Goal: Check status: Check status

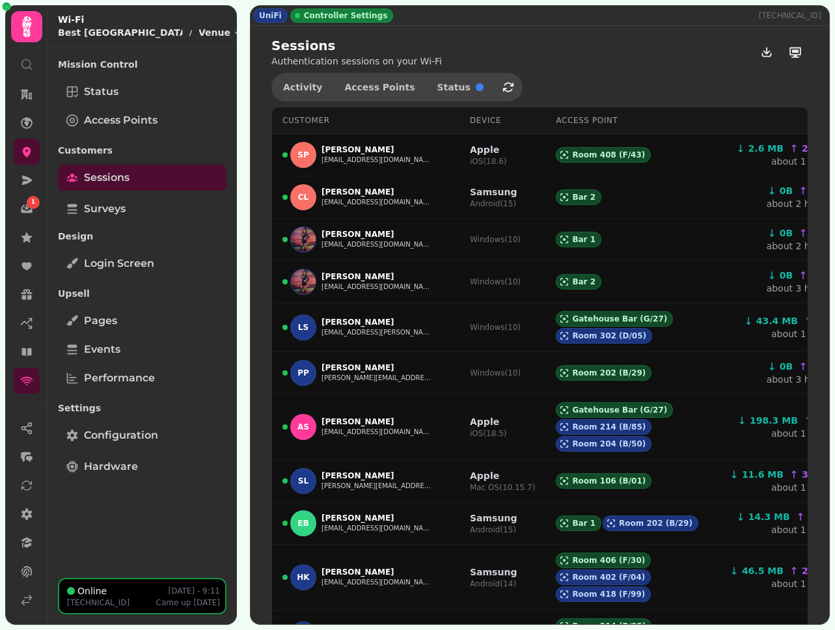
select select "**"
click at [29, 604] on icon at bounding box center [26, 599] width 13 height 13
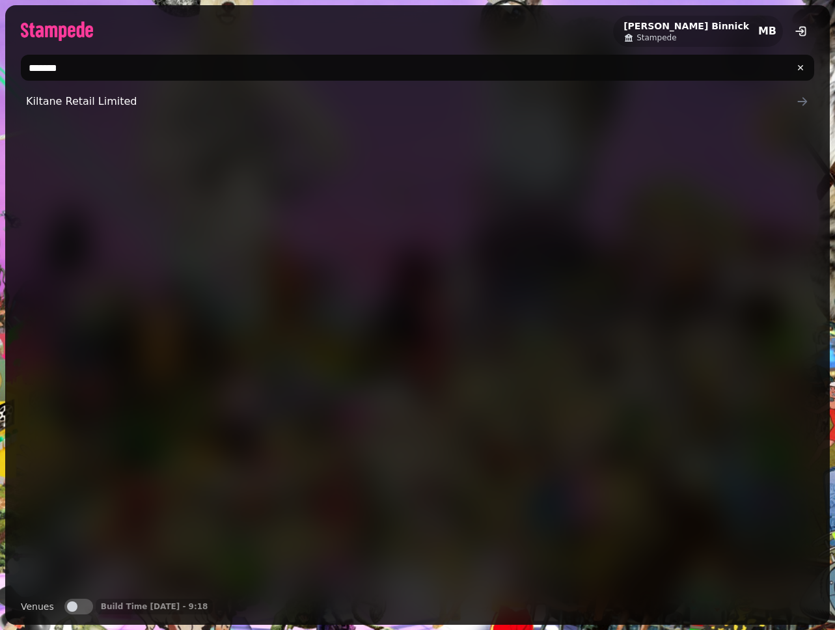
type input "*******"
click at [127, 110] on link "Kiltane Retail Limited" at bounding box center [417, 101] width 793 height 26
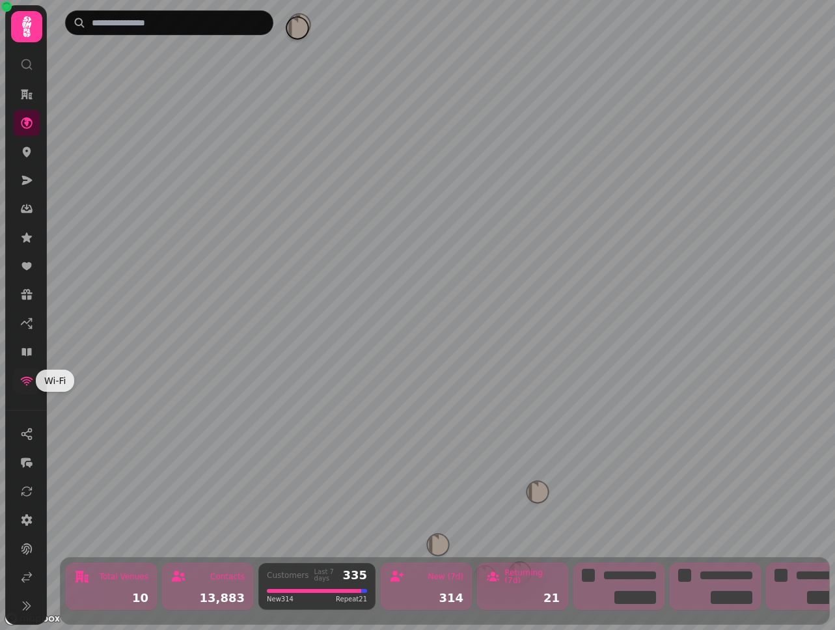
click at [23, 380] on icon at bounding box center [27, 381] width 12 height 9
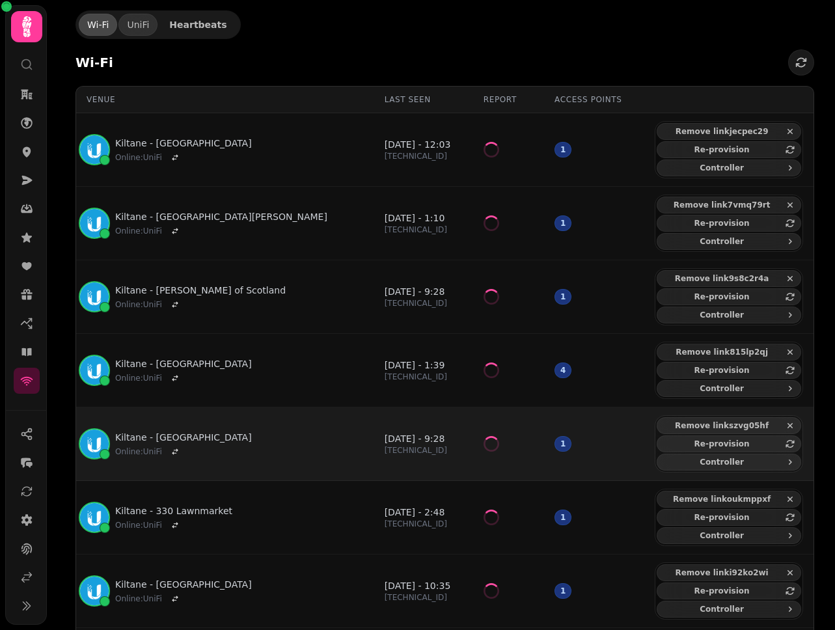
scroll to position [177, 0]
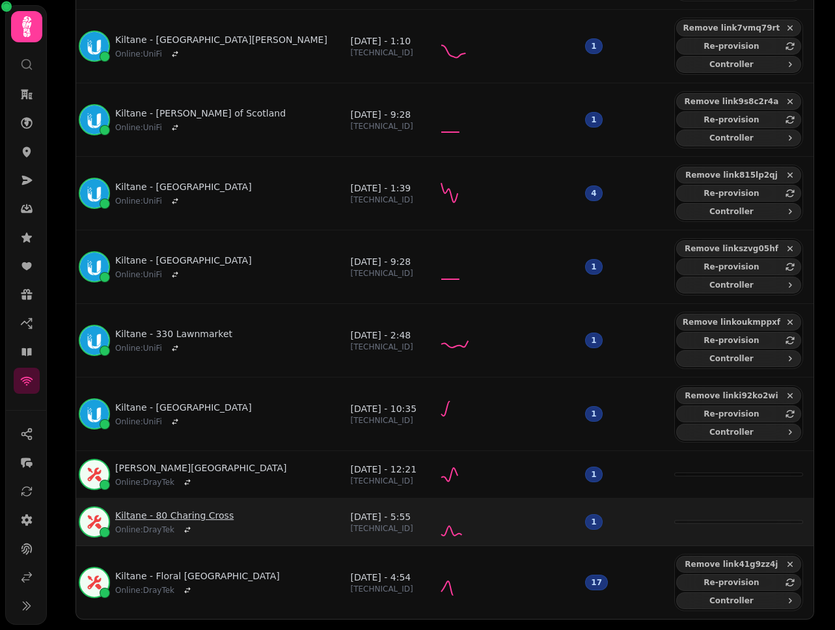
click at [216, 515] on link "Kiltane - 80 Charing Cross" at bounding box center [174, 515] width 118 height 13
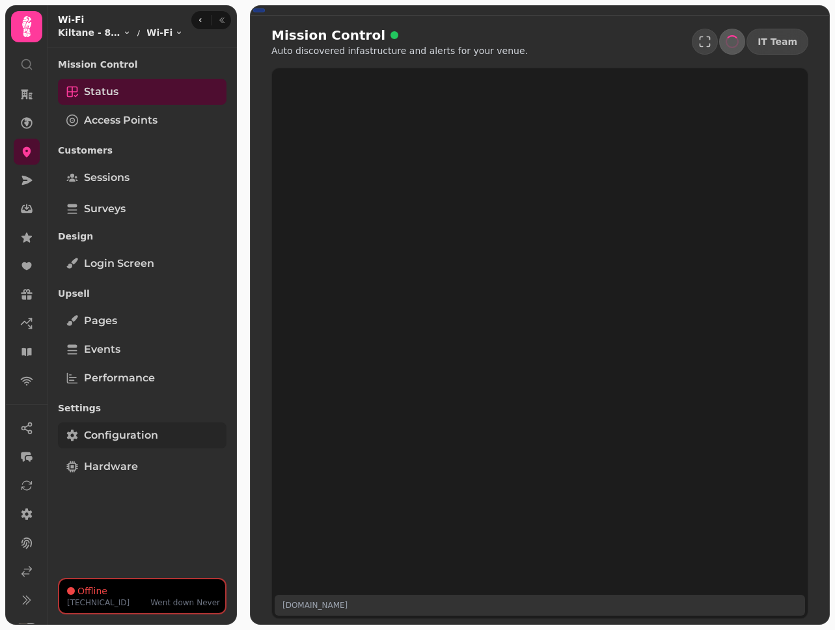
click at [121, 431] on span "Configuration" at bounding box center [121, 436] width 74 height 16
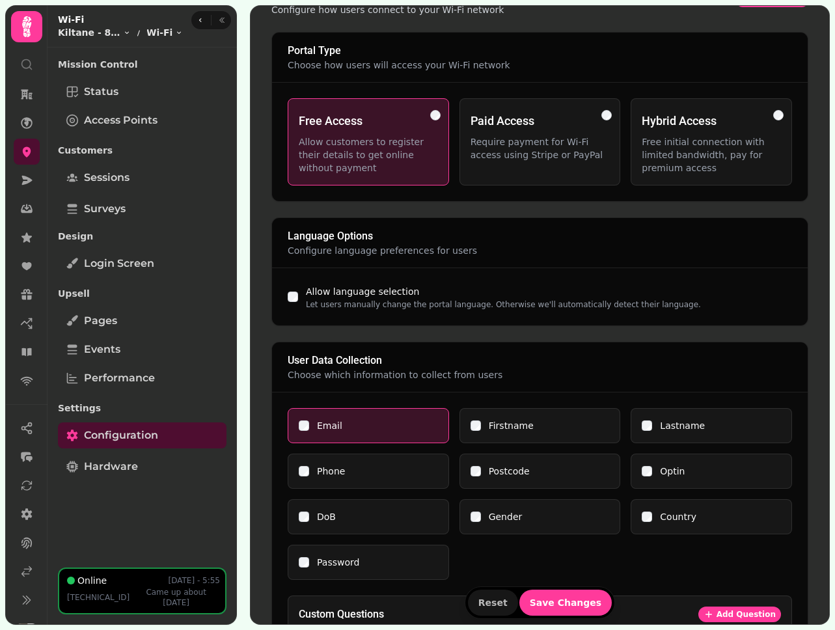
scroll to position [97, 0]
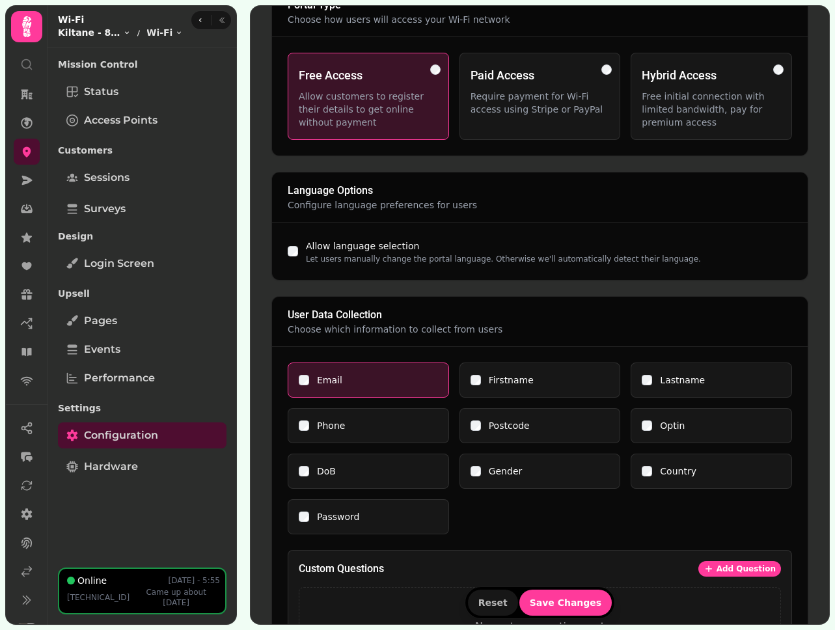
click at [115, 35] on html "DrayTek 195.224.42.102 Wi-Fi Portal Settings Configure how users connect to you…" at bounding box center [417, 315] width 835 height 630
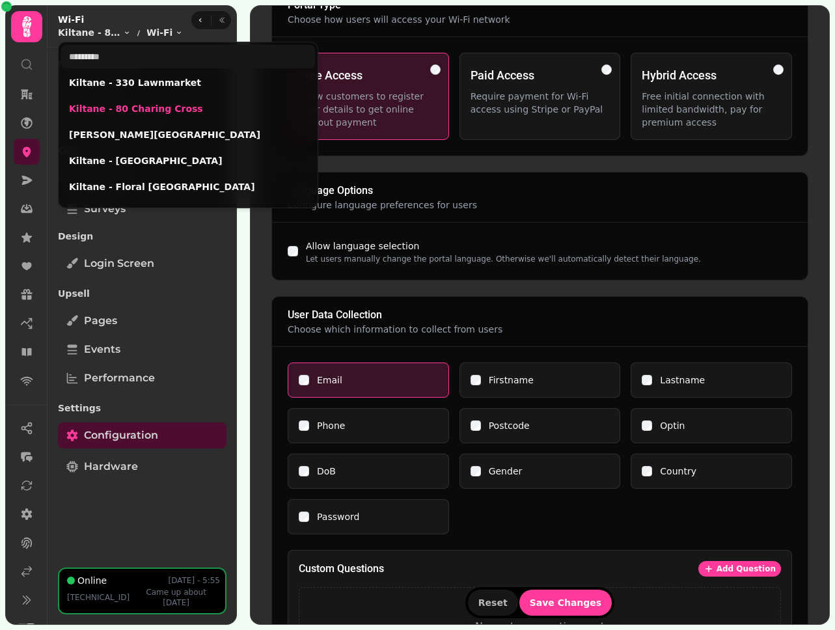
click at [25, 575] on html "DrayTek 195.224.42.102 Wi-Fi Portal Settings Configure how users connect to you…" at bounding box center [417, 315] width 835 height 630
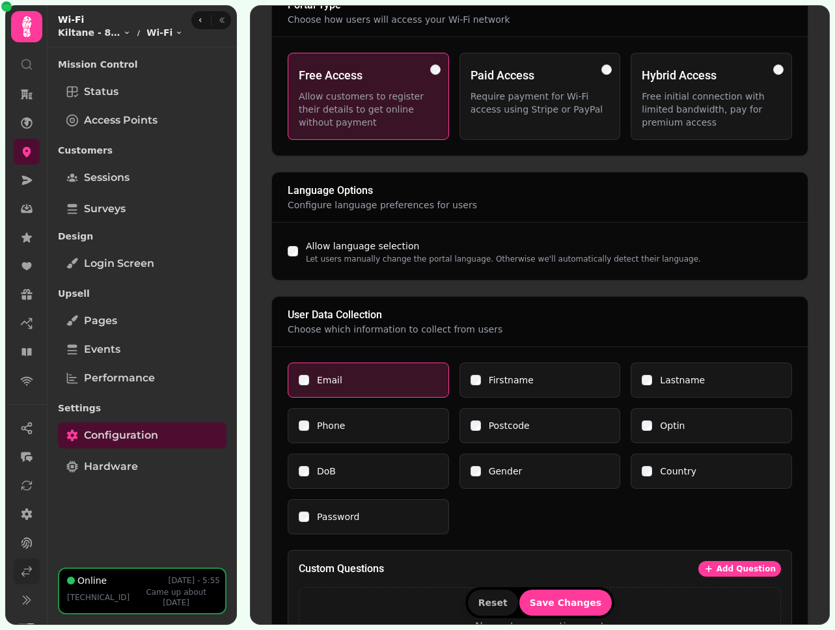
click at [27, 571] on icon at bounding box center [26, 571] width 13 height 13
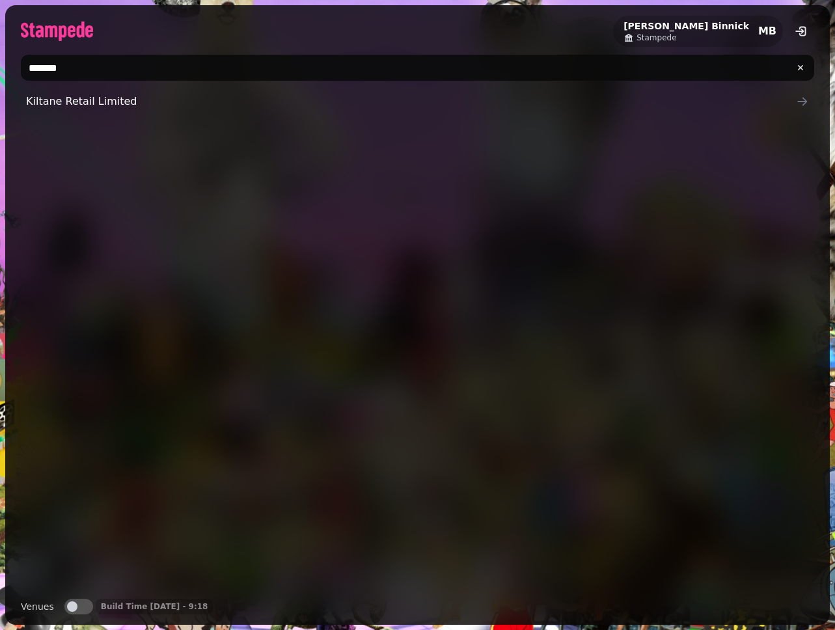
drag, startPoint x: 133, startPoint y: 74, endPoint x: 18, endPoint y: 48, distance: 118.9
click at [0, 43] on div "Michael Binnick Stampede MB ******* Kiltane Retail Limited Venues Venues Build …" at bounding box center [417, 315] width 835 height 630
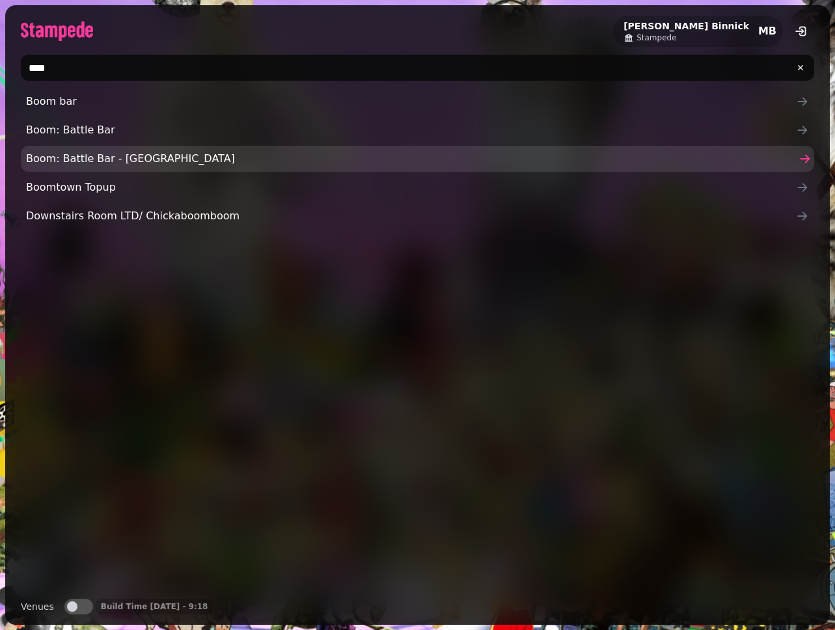
type input "****"
click at [121, 148] on link "Boom: Battle Bar - Coventry" at bounding box center [417, 159] width 793 height 26
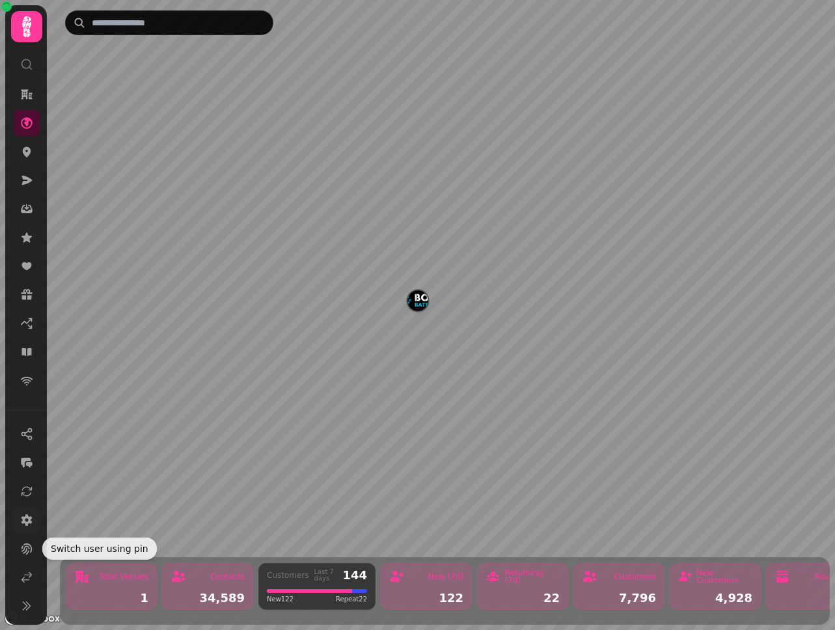
click at [25, 526] on link at bounding box center [27, 520] width 26 height 26
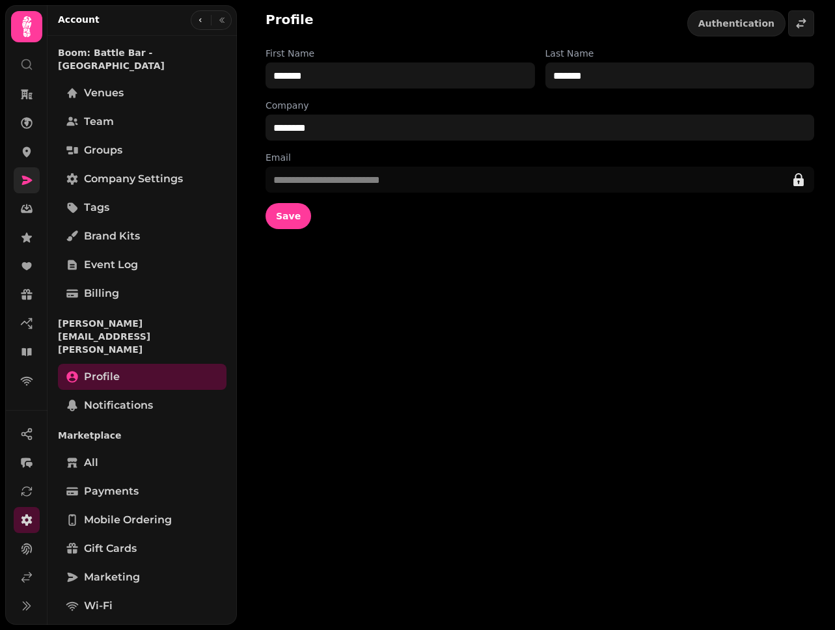
click at [33, 178] on icon at bounding box center [26, 180] width 13 height 13
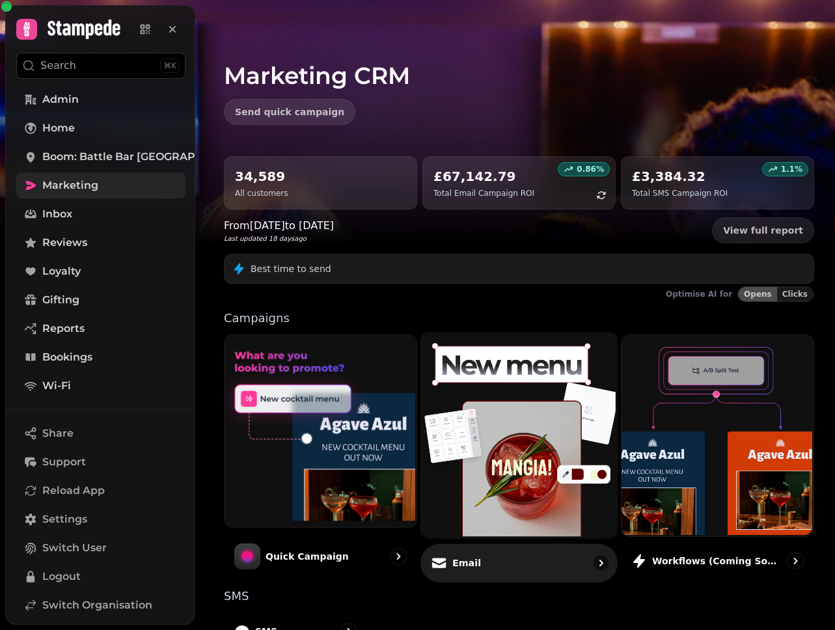
click at [516, 419] on img at bounding box center [518, 433] width 196 height 205
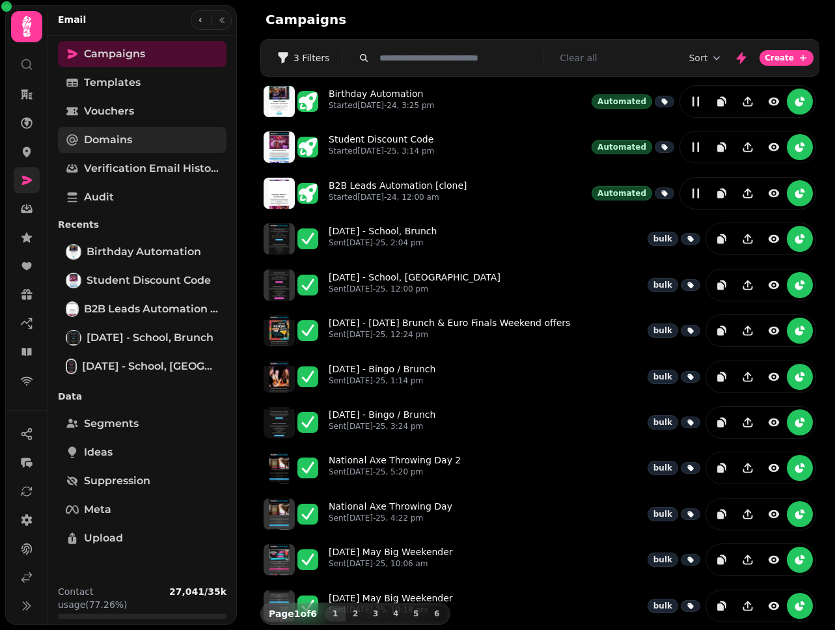
click at [116, 143] on span "Domains" at bounding box center [108, 140] width 48 height 16
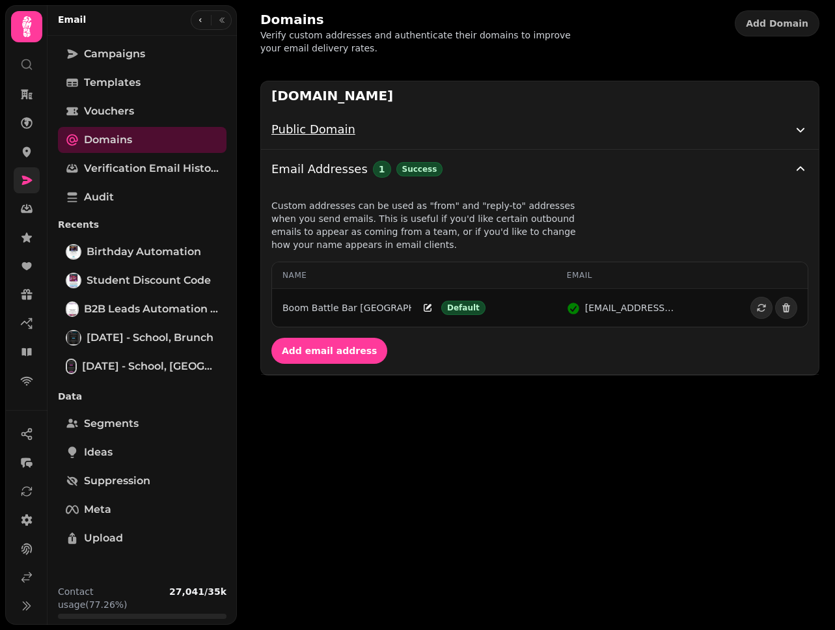
click at [777, 127] on div "Public Domain" at bounding box center [531, 129] width 521 height 18
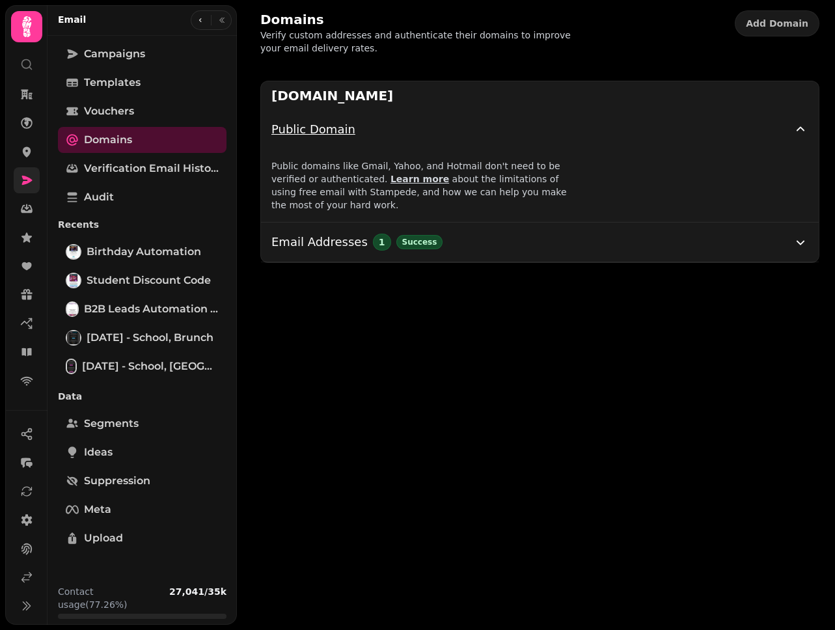
click at [777, 127] on div "Public Domain" at bounding box center [531, 129] width 521 height 18
click at [774, 239] on button "Email Addresses 1 Success" at bounding box center [540, 242] width 558 height 39
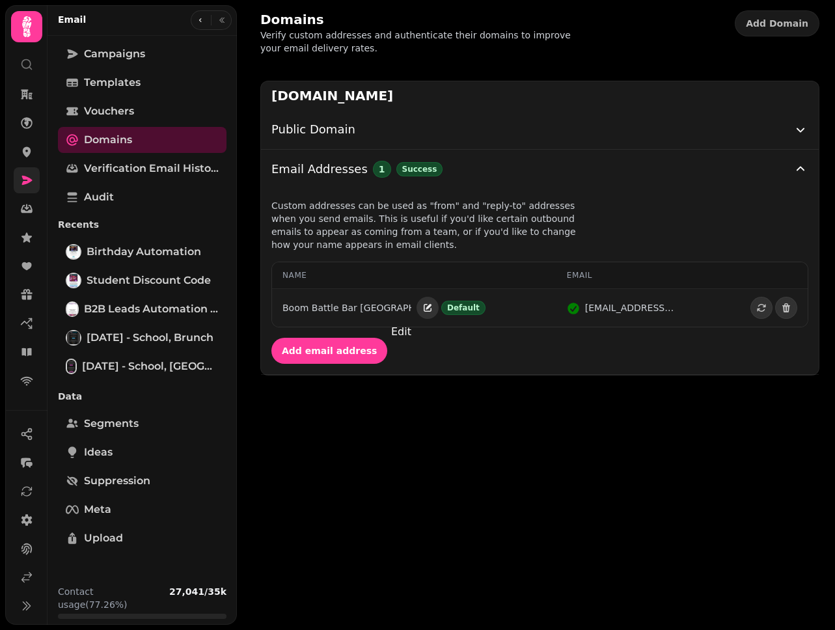
click at [422, 306] on icon "Edit" at bounding box center [427, 308] width 10 height 10
click at [442, 383] on div "**********" at bounding box center [540, 228] width 590 height 326
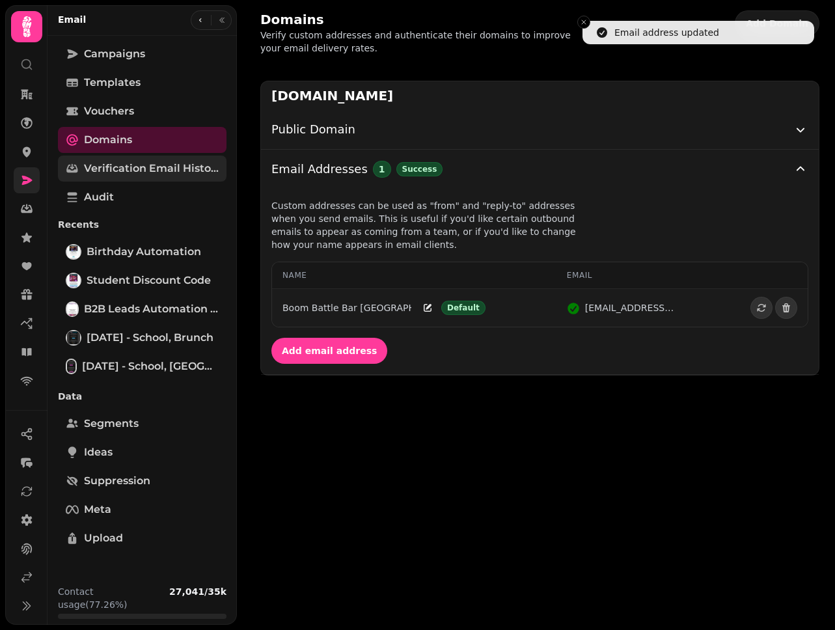
click at [141, 164] on span "Verification email history" at bounding box center [151, 169] width 135 height 16
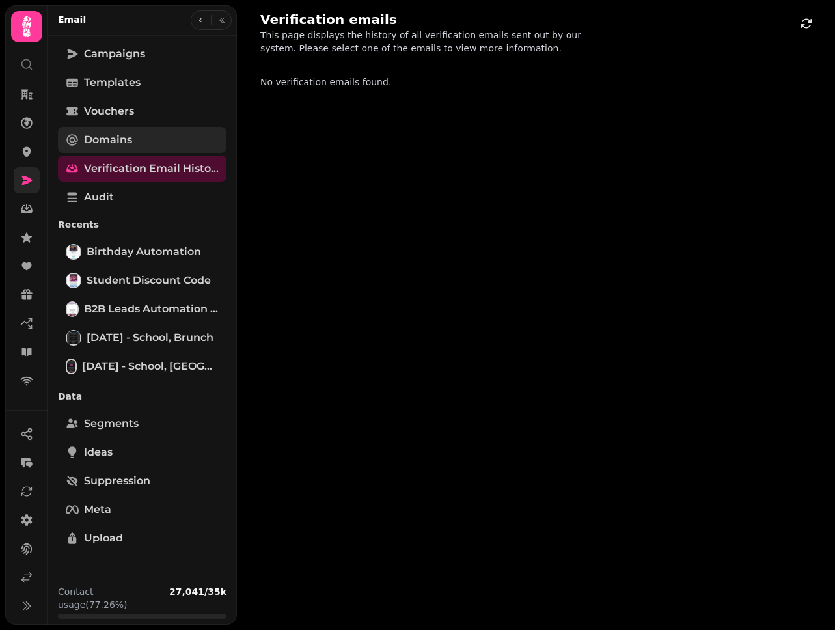
click at [157, 137] on link "Domains" at bounding box center [142, 140] width 169 height 26
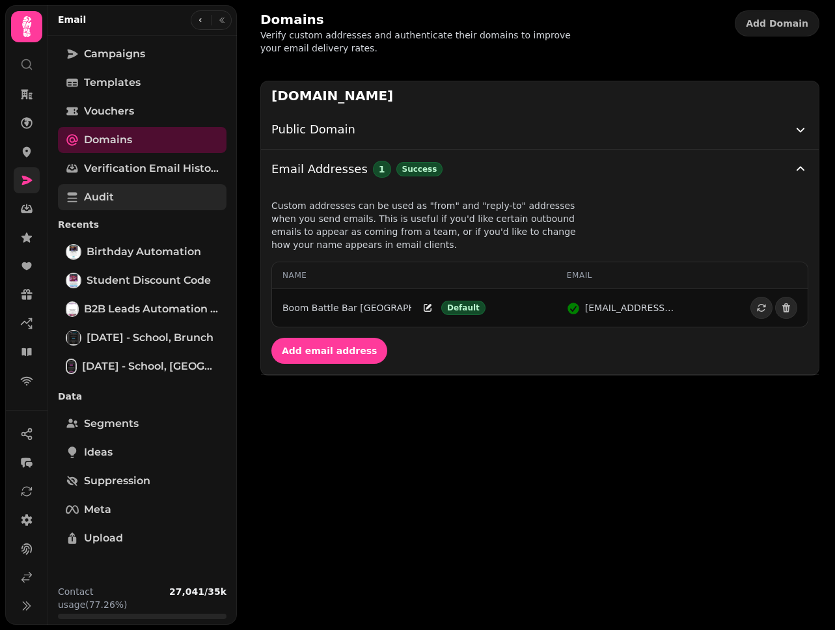
click at [143, 197] on link "Audit" at bounding box center [142, 197] width 169 height 26
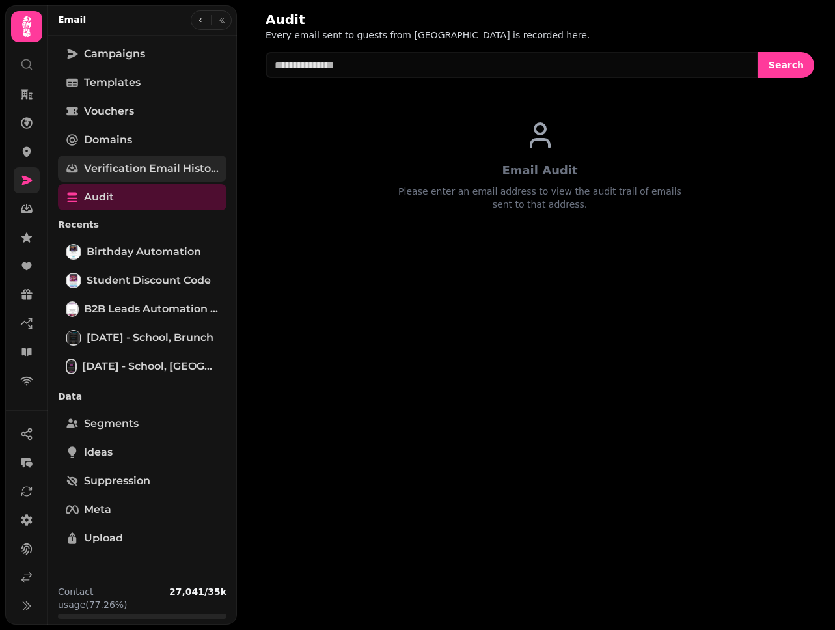
click at [144, 176] on span "Verification email history" at bounding box center [151, 169] width 135 height 16
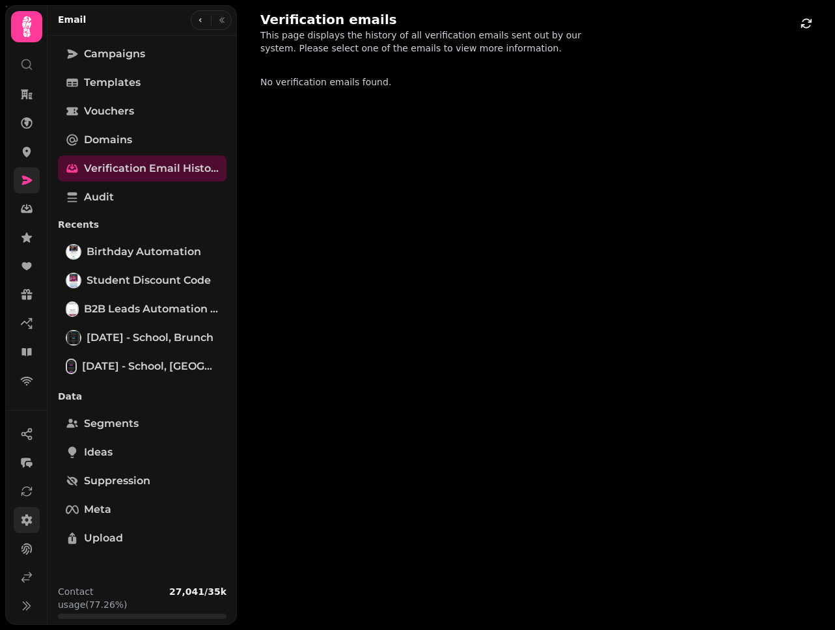
click at [29, 516] on icon at bounding box center [26, 520] width 11 height 12
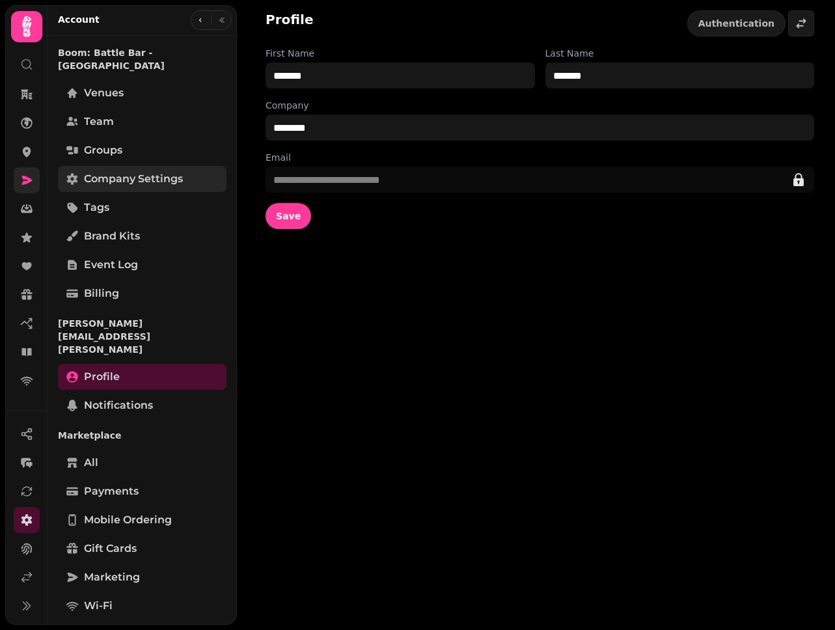
click at [157, 171] on span "Company settings" at bounding box center [133, 179] width 99 height 16
select select "**********"
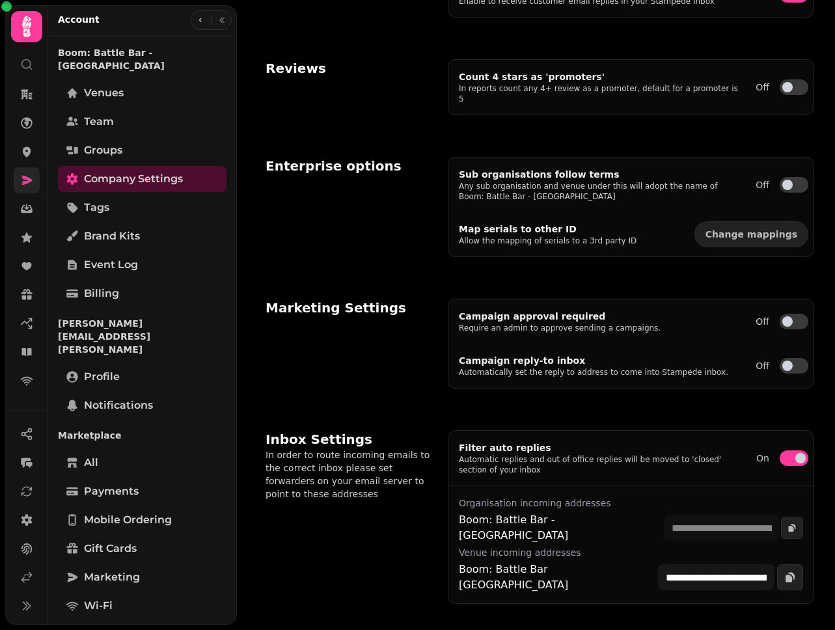
scroll to position [454, 0]
select select "**********"
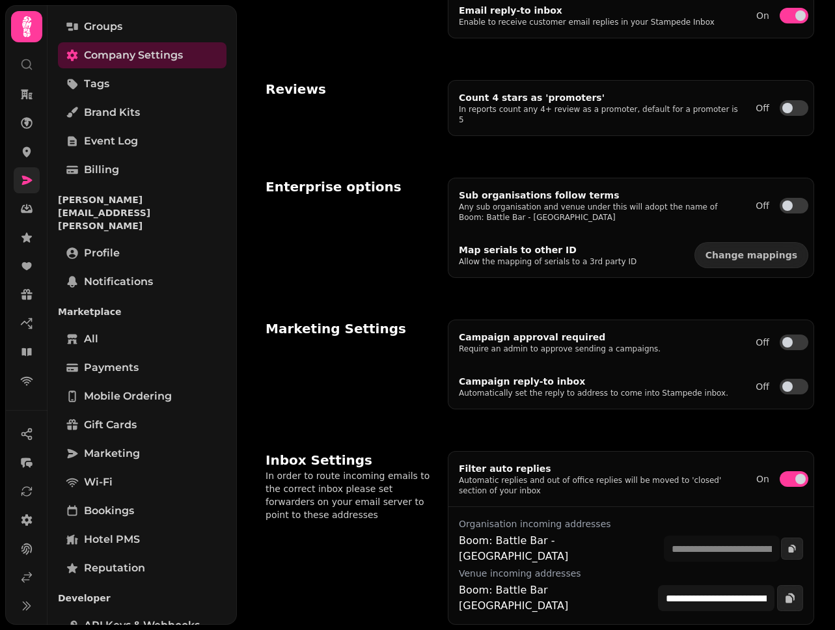
scroll to position [150, 0]
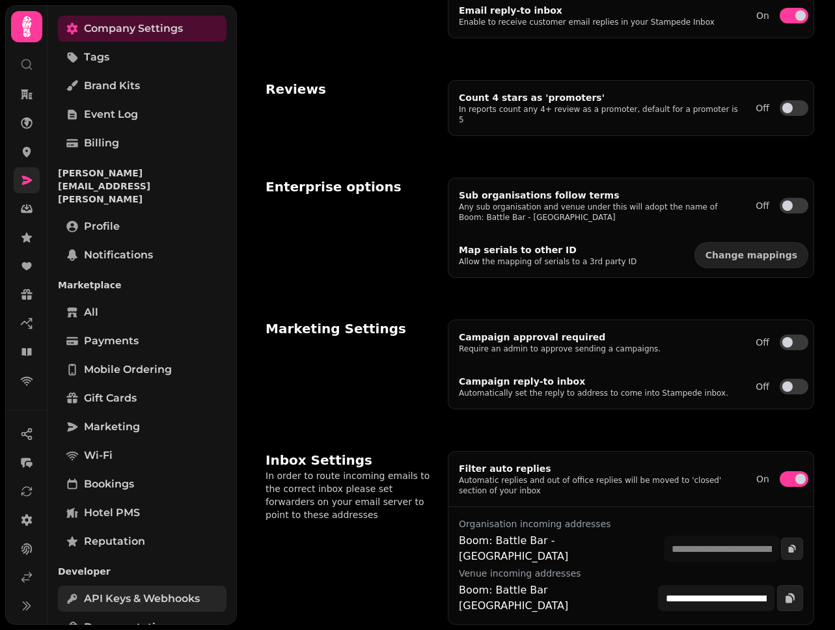
click at [150, 591] on span "API keys & webhooks" at bounding box center [142, 599] width 116 height 16
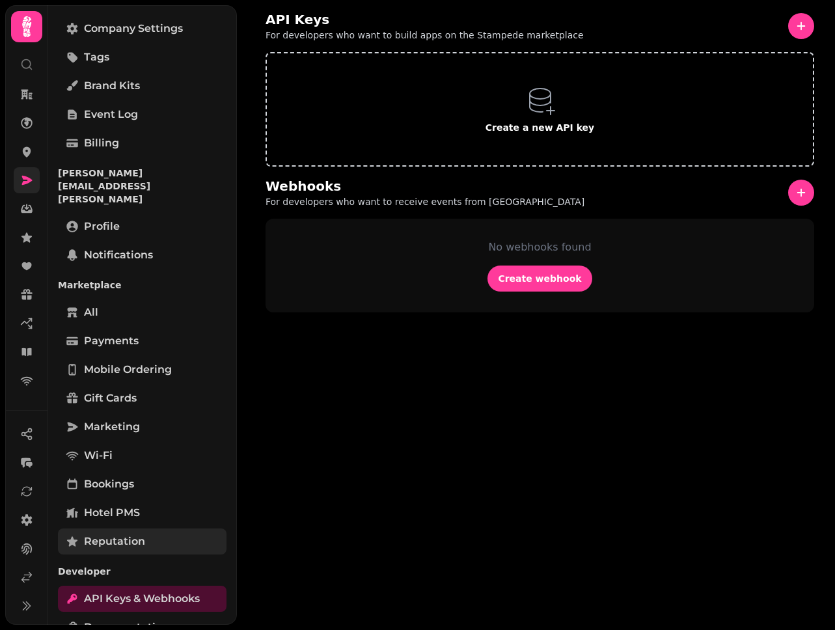
click at [134, 534] on span "Reputation" at bounding box center [114, 542] width 61 height 16
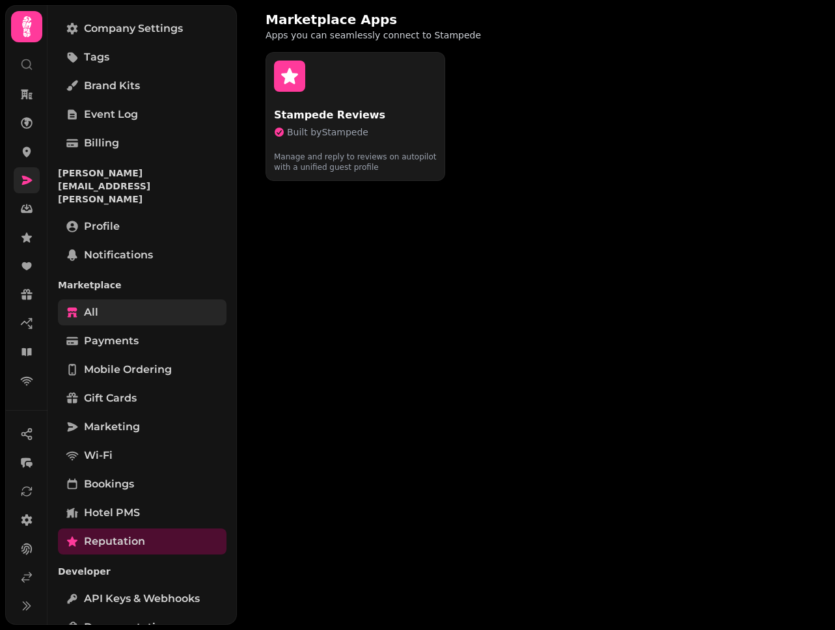
click at [120, 299] on link "All" at bounding box center [142, 312] width 169 height 26
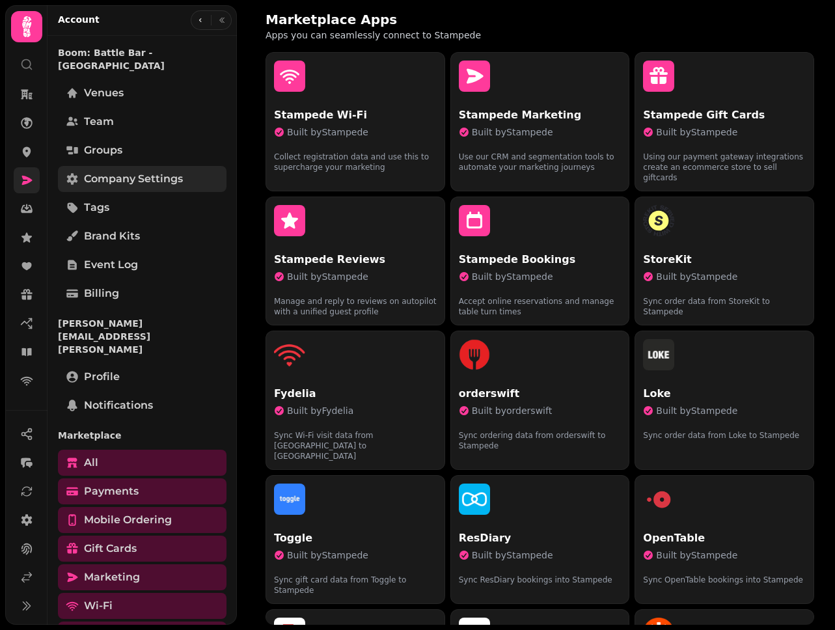
click at [118, 171] on span "Company settings" at bounding box center [133, 179] width 99 height 16
select select "**********"
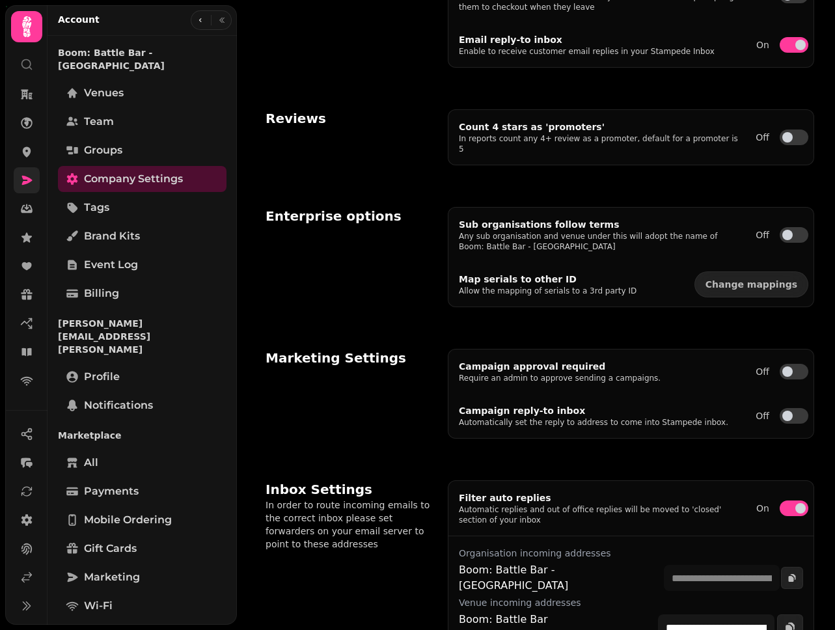
scroll to position [422, 0]
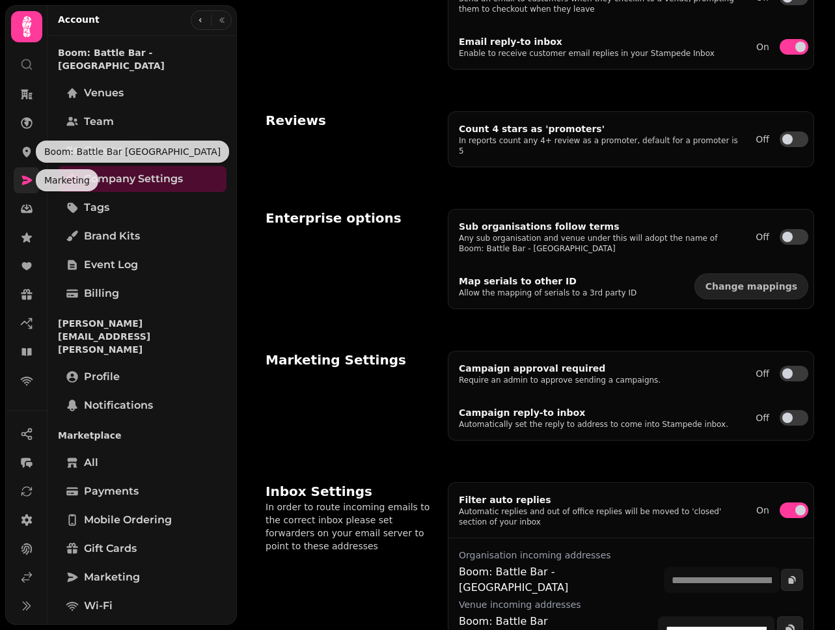
click at [24, 176] on icon at bounding box center [26, 180] width 13 height 13
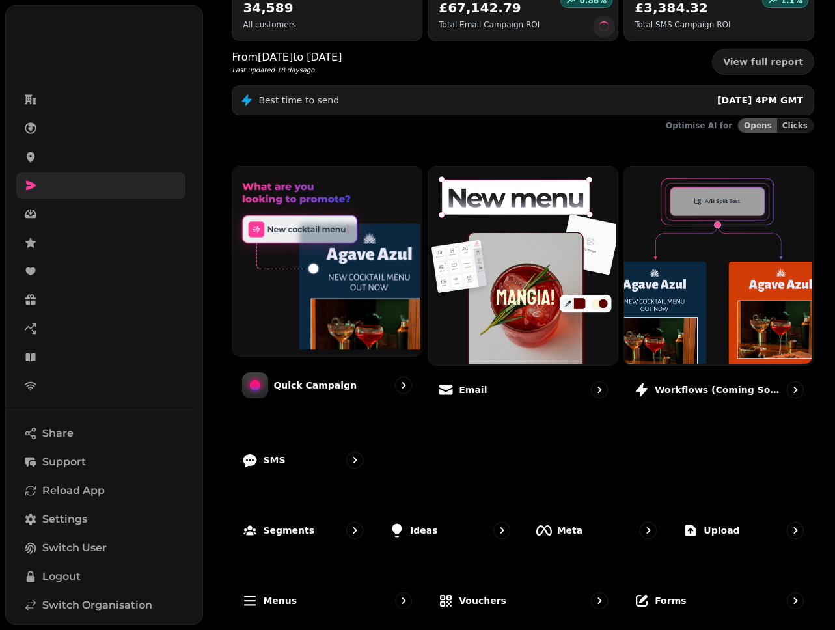
scroll to position [168, 0]
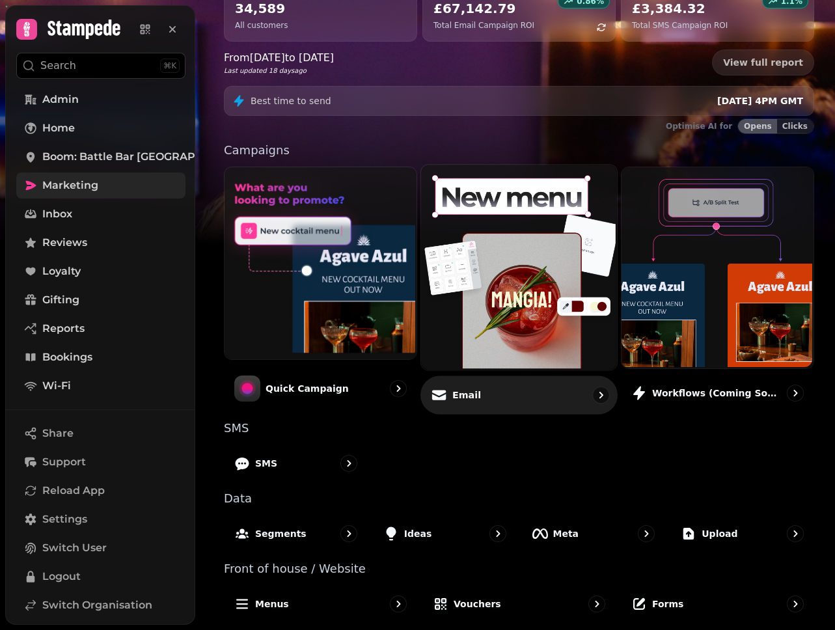
click at [491, 349] on img at bounding box center [518, 265] width 196 height 205
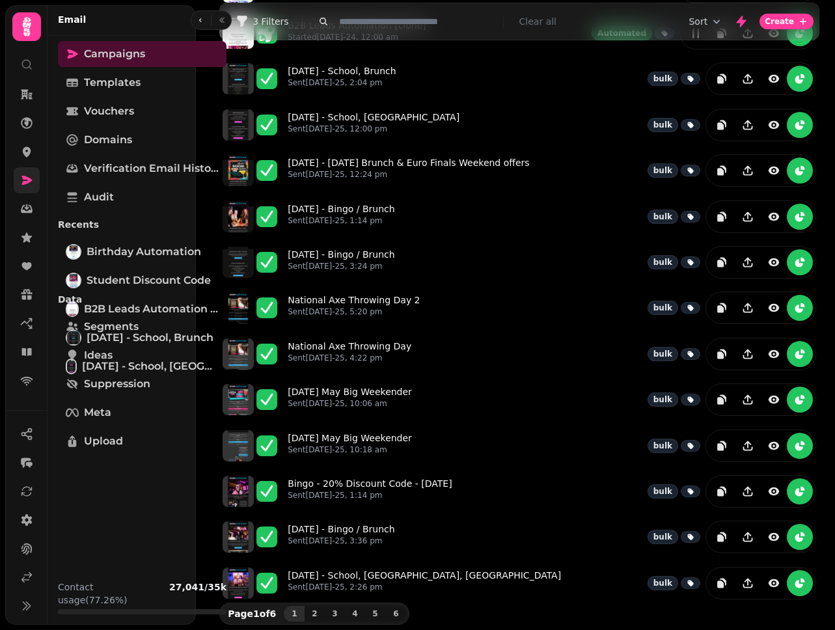
scroll to position [12, 0]
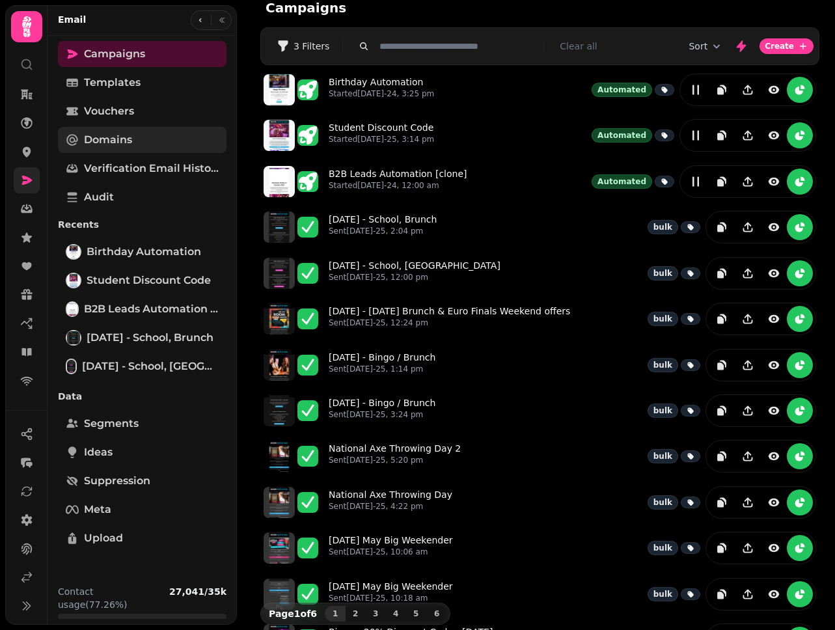
click at [126, 141] on span "Domains" at bounding box center [108, 140] width 48 height 16
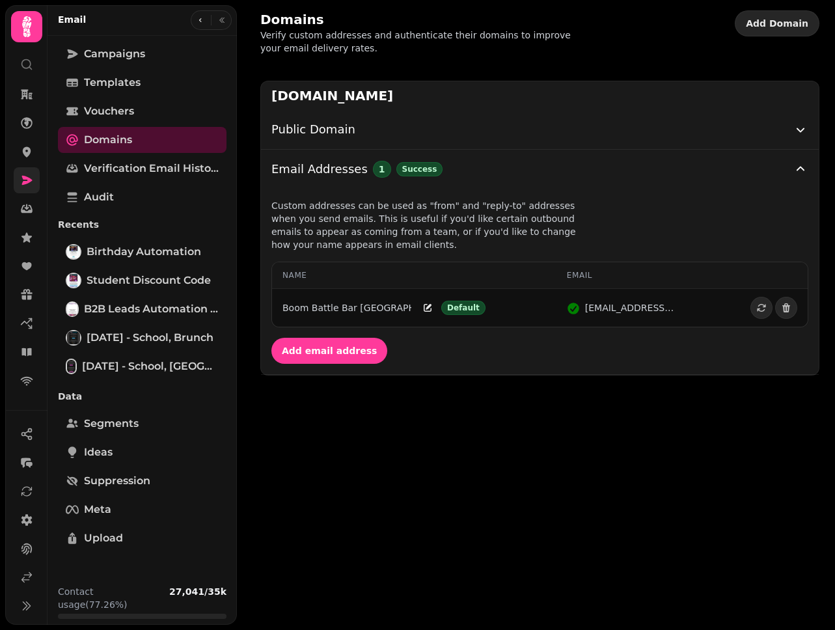
click at [785, 27] on span "Add Domain" at bounding box center [777, 23] width 62 height 9
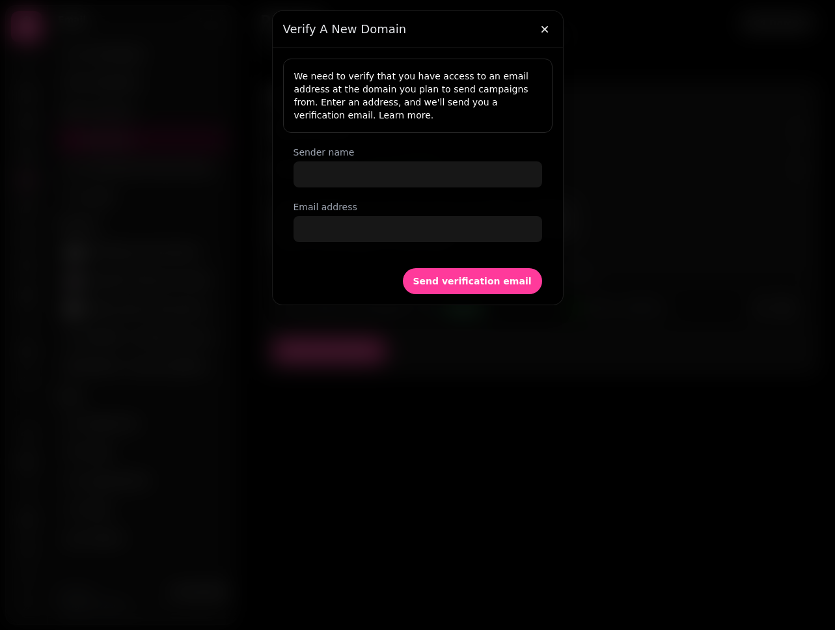
click at [394, 189] on div "We need to verify that you have access to an email address at the domain you pl…" at bounding box center [417, 156] width 269 height 194
click at [405, 172] on input "Sender name" at bounding box center [417, 174] width 249 height 26
click at [543, 33] on icon "button" at bounding box center [544, 29] width 13 height 13
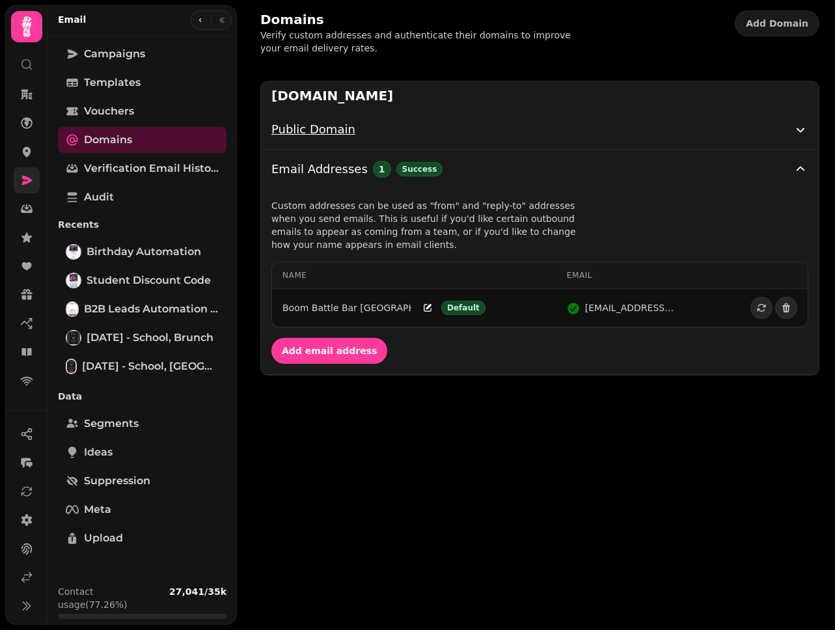
click at [625, 129] on div "Public Domain" at bounding box center [531, 129] width 521 height 18
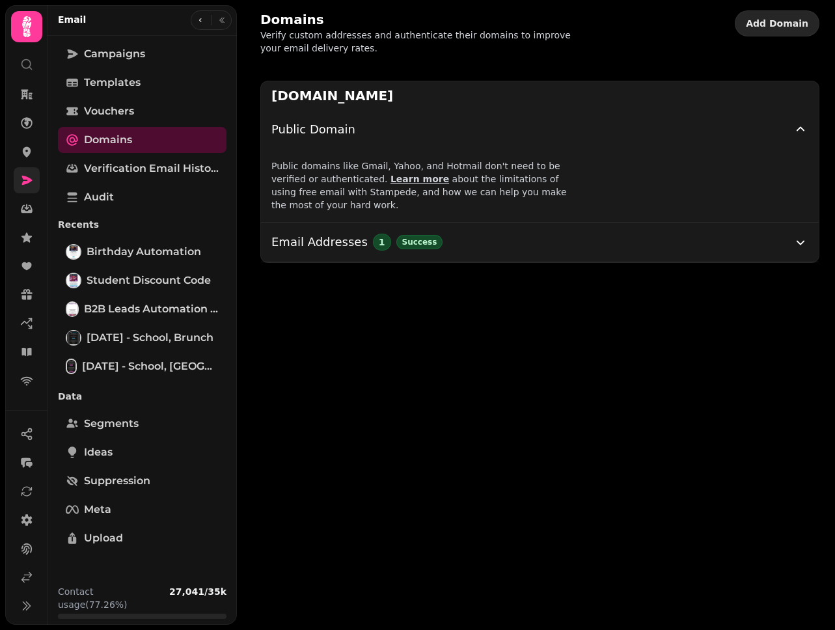
click at [790, 26] on span "Add Domain" at bounding box center [777, 23] width 62 height 9
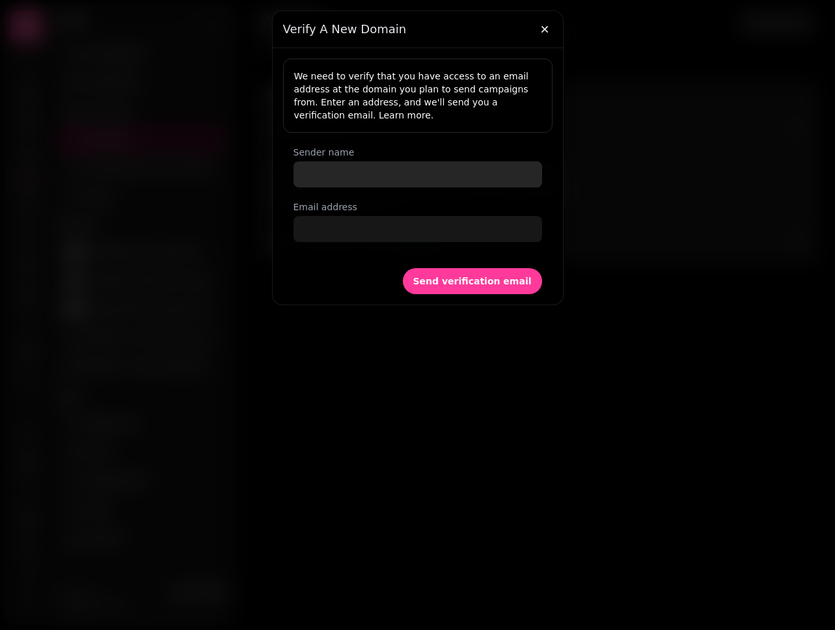
click at [407, 170] on input "Sender name" at bounding box center [417, 174] width 249 height 26
type input "*"
type input "**********"
click at [550, 31] on icon "button" at bounding box center [544, 29] width 13 height 13
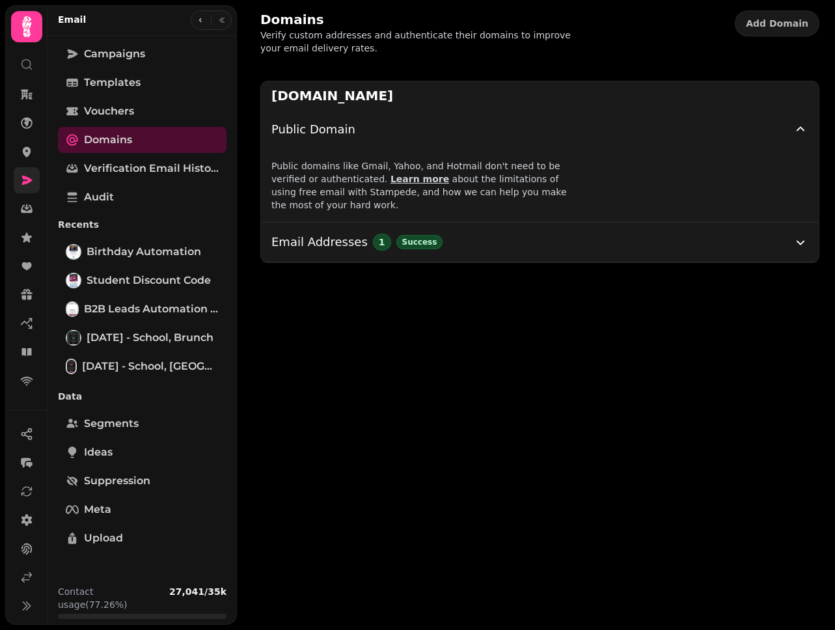
click at [552, 59] on div "Domains Verify custom addresses and authenticate their domains to improve your …" at bounding box center [540, 32] width 590 height 65
click at [626, 208] on div "Public domains like Gmail, Yahoo, and Hotmail don't need to be verified or auth…" at bounding box center [540, 185] width 558 height 73
click at [632, 233] on div "Email Addresses 1 Success" at bounding box center [531, 242] width 521 height 18
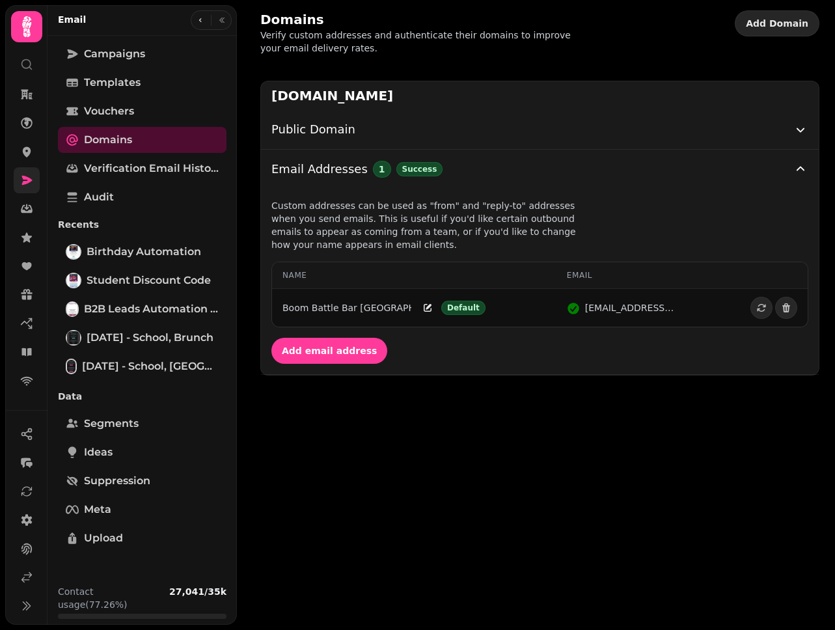
click at [802, 16] on button "Add Domain" at bounding box center [777, 23] width 85 height 26
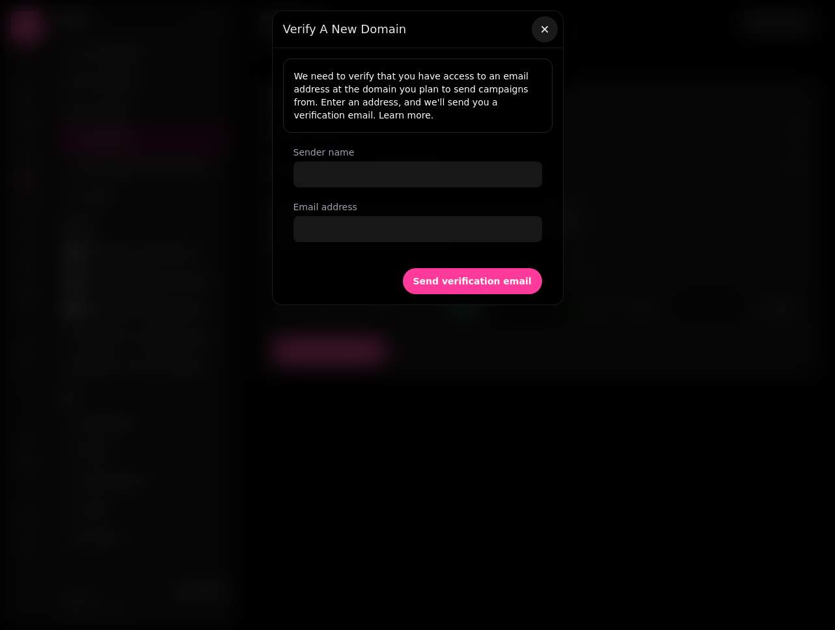
click at [546, 33] on icon "button" at bounding box center [544, 29] width 13 height 13
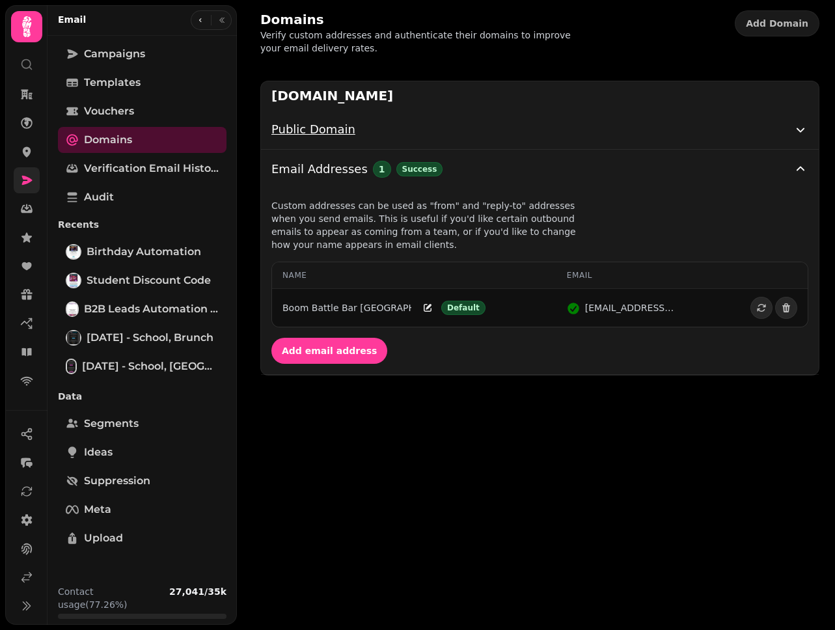
click at [791, 132] on div "Public Domain" at bounding box center [531, 129] width 521 height 18
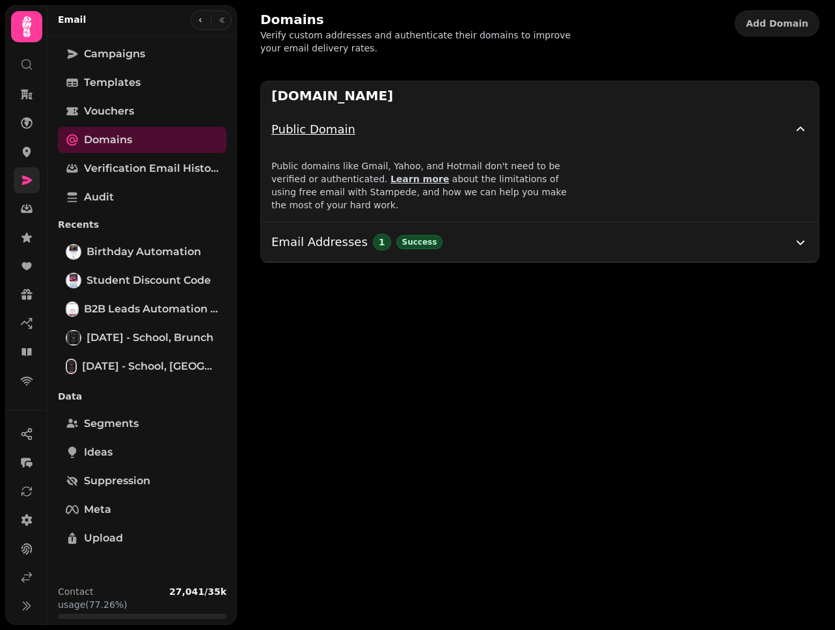
click at [791, 132] on div "Public Domain" at bounding box center [531, 129] width 521 height 18
click at [798, 129] on icon "button" at bounding box center [801, 130] width 16 height 16
click at [759, 243] on button "Email Addresses 1 Success" at bounding box center [540, 242] width 558 height 39
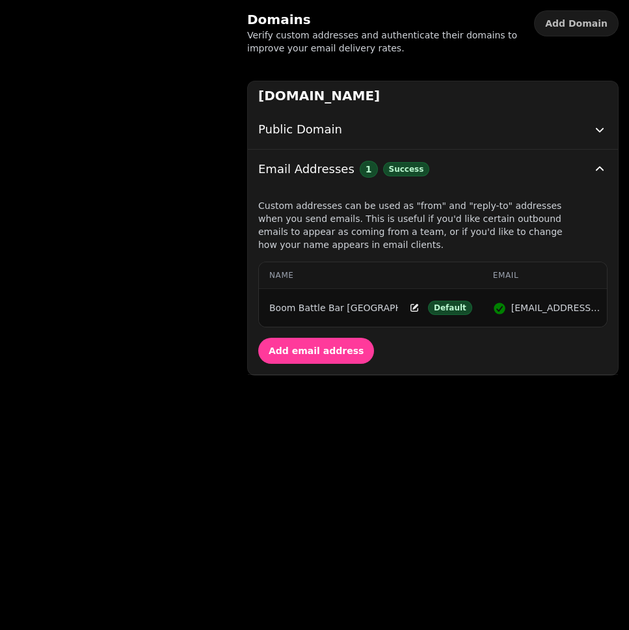
click at [100, 206] on div at bounding box center [121, 267] width 232 height 619
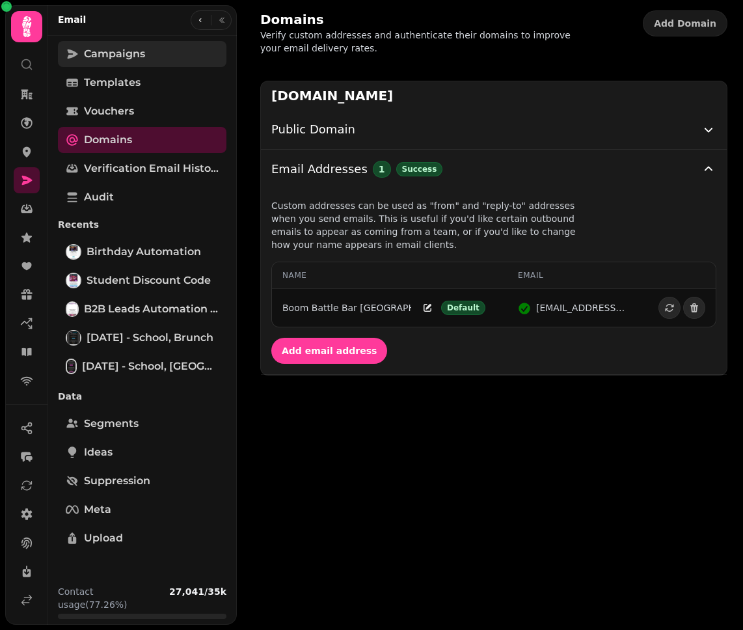
click at [156, 52] on link "Campaigns" at bounding box center [142, 54] width 169 height 26
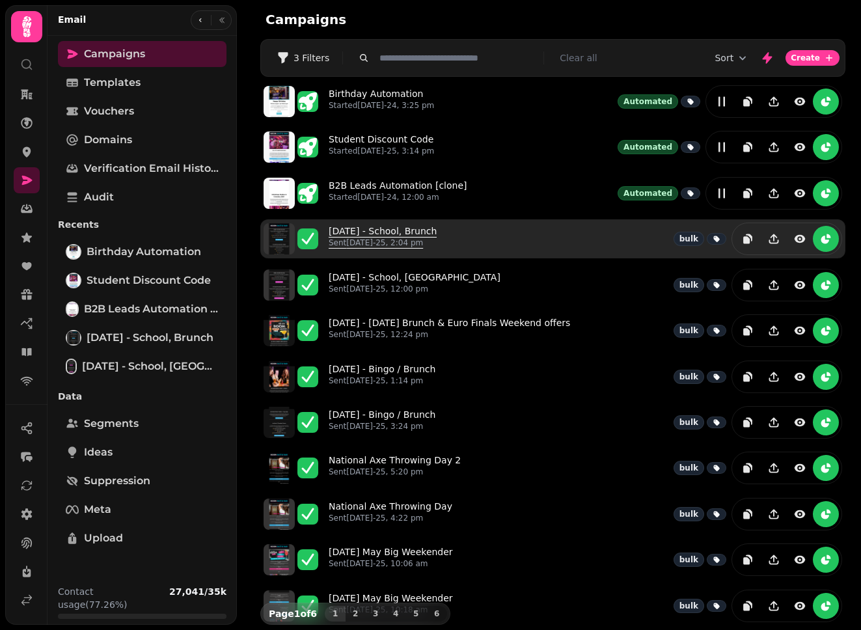
click at [433, 235] on link "August 13th - School, Brunch Sent 13th Aug-25, 2:04 pm" at bounding box center [383, 239] width 108 height 29
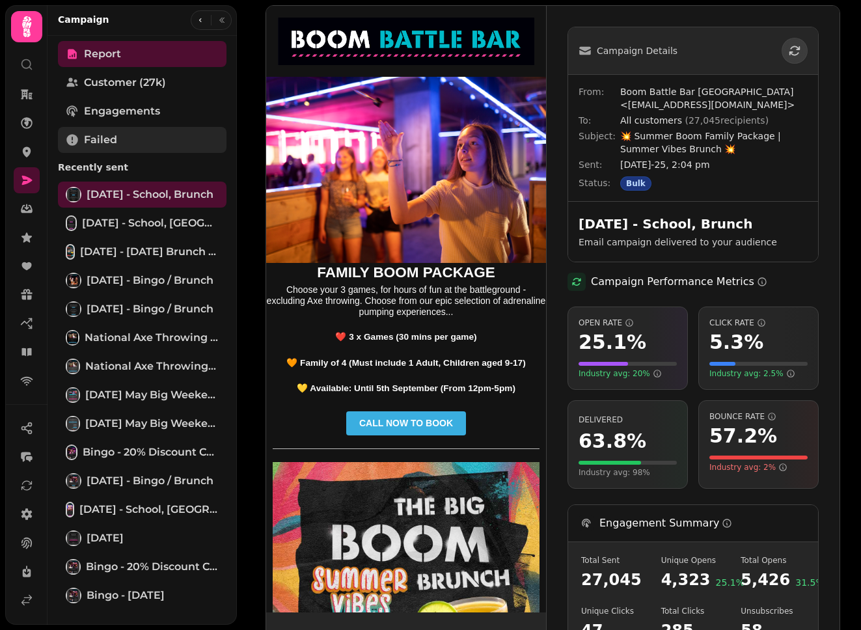
click at [143, 133] on link "Failed" at bounding box center [142, 140] width 169 height 26
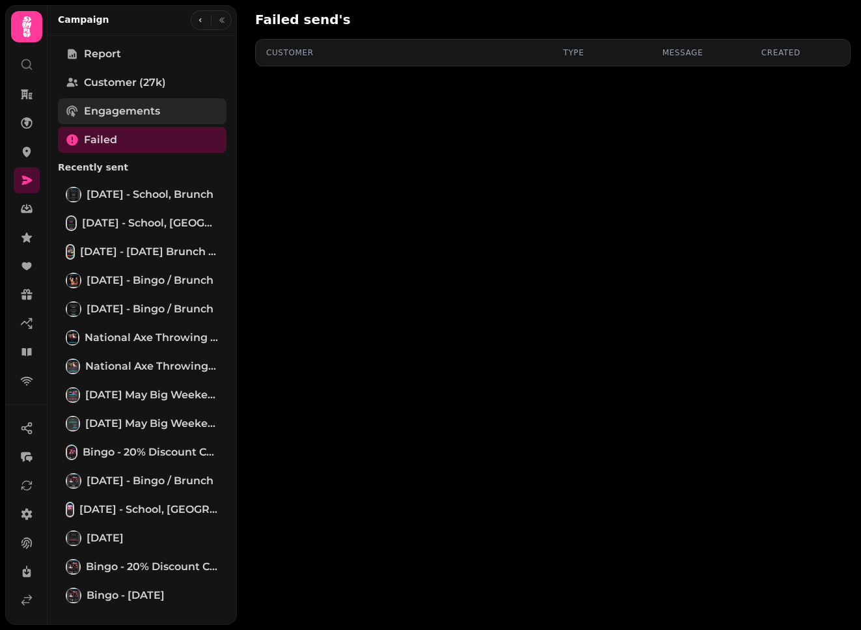
click at [122, 111] on span "Engagements" at bounding box center [122, 111] width 76 height 16
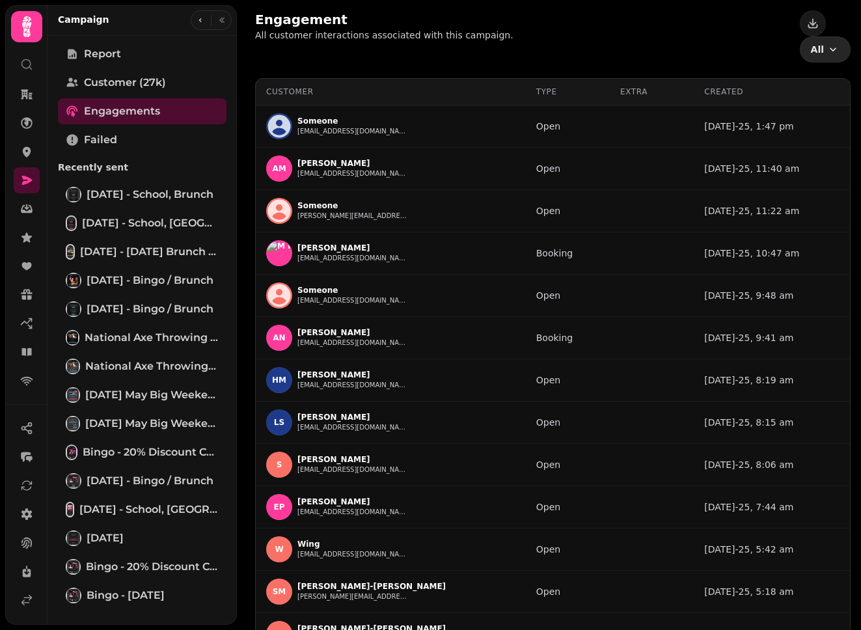
click at [835, 36] on button "All" at bounding box center [825, 49] width 51 height 26
click at [254, 87] on span "Bounce (9,863)" at bounding box center [214, 81] width 80 height 12
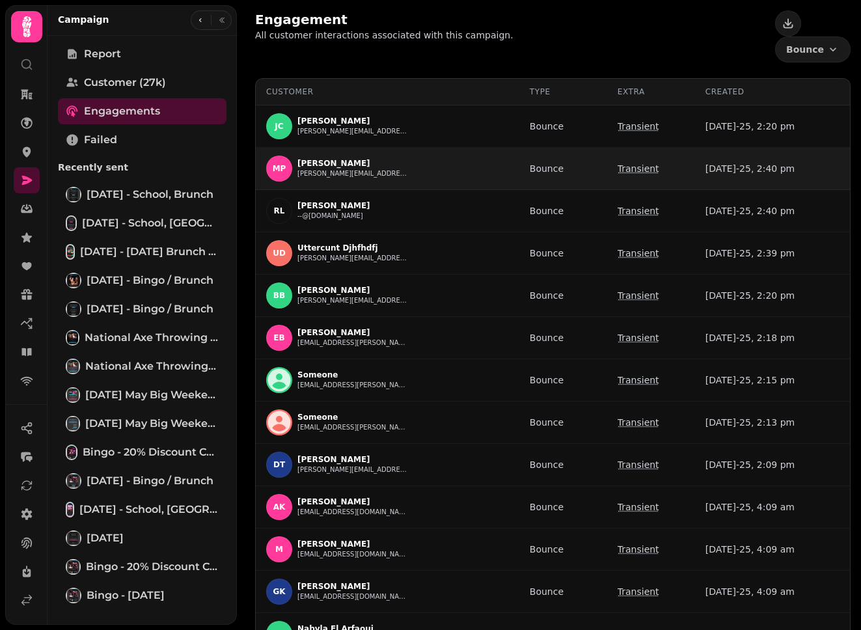
click at [638, 162] on p "Transient" at bounding box center [639, 168] width 42 height 13
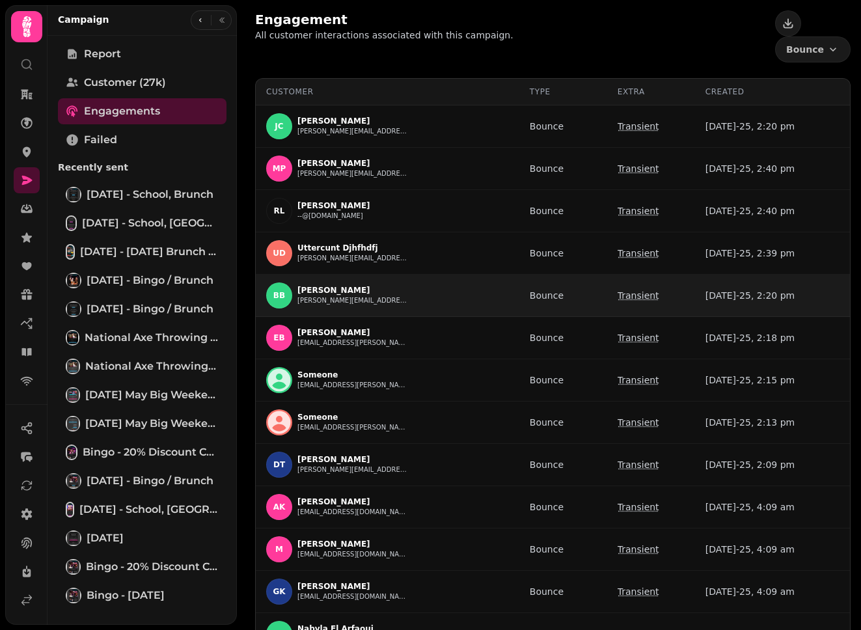
click at [633, 289] on p "Transient" at bounding box center [639, 295] width 42 height 13
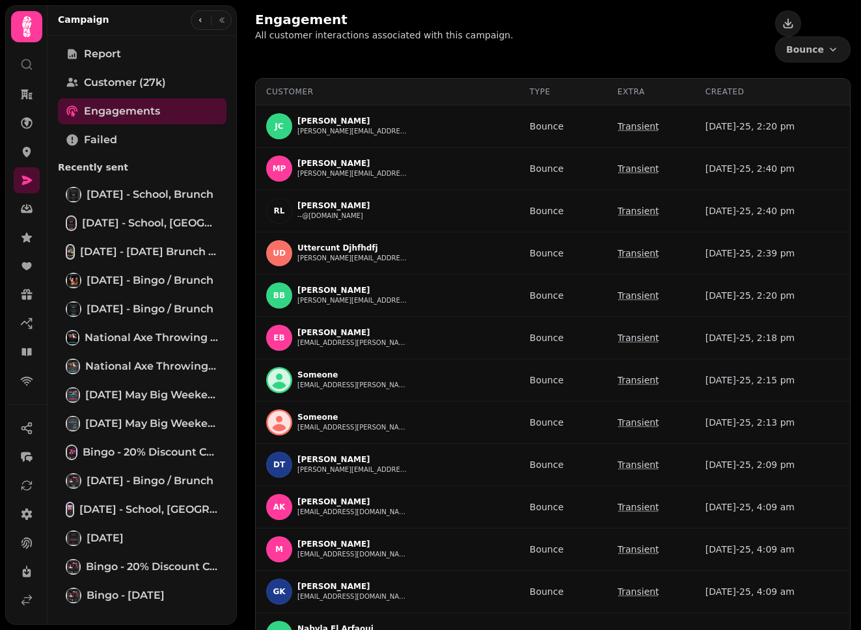
scroll to position [569, 0]
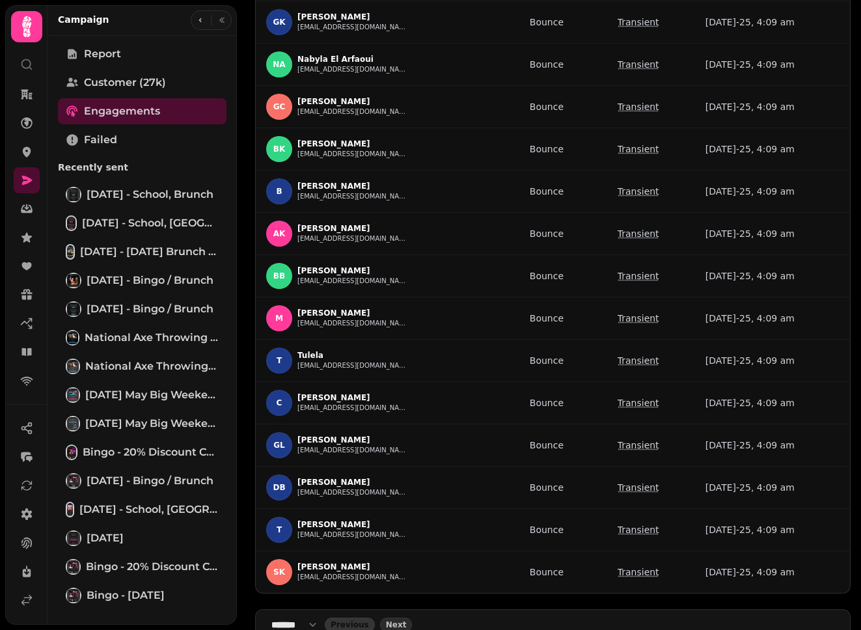
click at [321, 618] on select "**** * **** ** **** ** **** ** **** *** **** *** **** ***" at bounding box center [297, 624] width 53 height 13
select select "***"
click at [271, 618] on select "**** * **** ** **** ** **** ** **** *** **** *** **** ***" at bounding box center [297, 624] width 53 height 13
click at [843, 274] on div "Engagement All customer interactions associated with this campaign. Bounce Even…" at bounding box center [553, 41] width 616 height 1220
click at [411, 614] on nav "**** * **** ** **** ** **** ** **** *** **** *** **** *** Previous Next" at bounding box center [552, 624] width 595 height 31
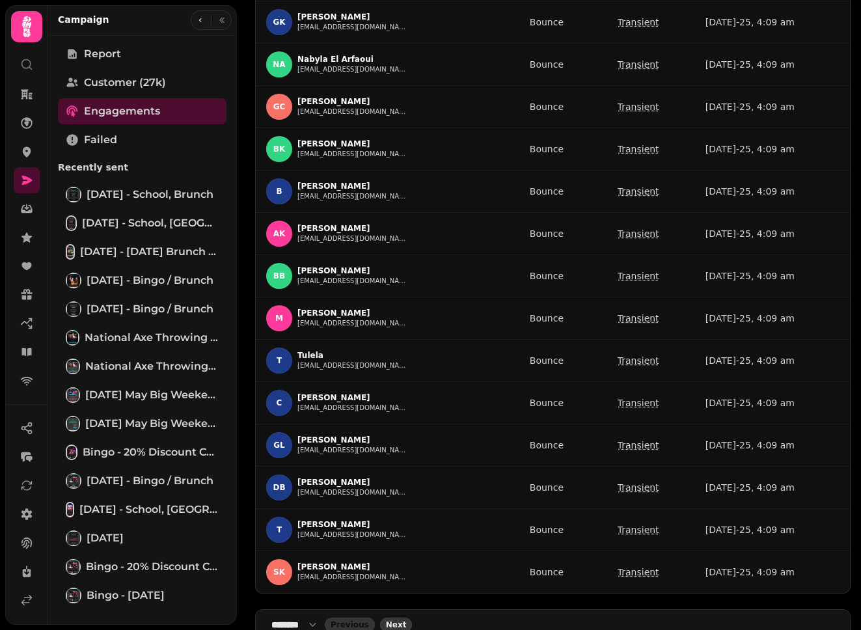
click at [409, 618] on button "Next" at bounding box center [396, 625] width 33 height 14
click at [429, 618] on div "Previous Next" at bounding box center [580, 625] width 510 height 14
click at [423, 618] on div "Previous Next" at bounding box center [580, 625] width 510 height 14
click at [413, 618] on button "Next" at bounding box center [396, 625] width 33 height 14
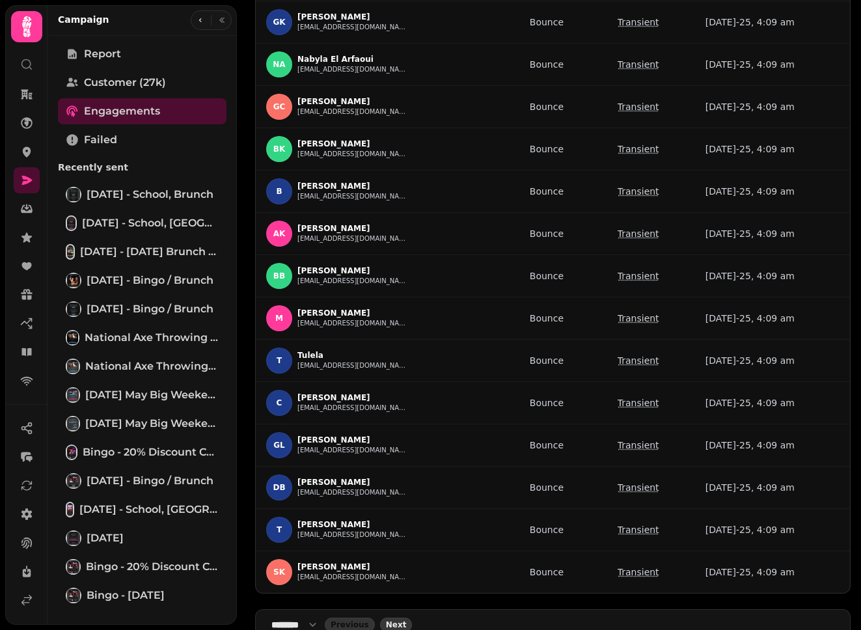
click at [413, 618] on button "Next" at bounding box center [396, 625] width 33 height 14
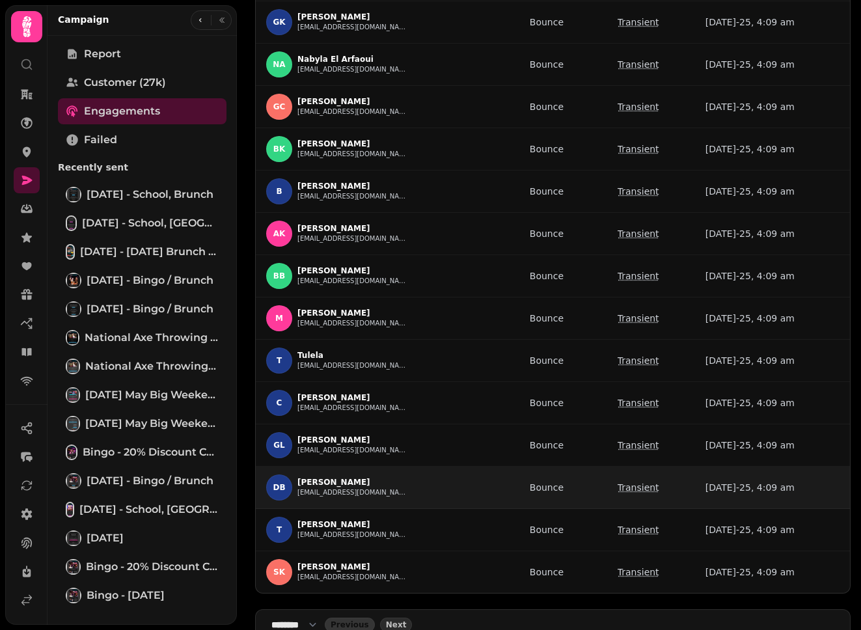
drag, startPoint x: 416, startPoint y: 603, endPoint x: 395, endPoint y: 469, distance: 135.7
click at [420, 609] on nav "**** * **** ** **** ** **** ** **** *** **** *** **** *** Previous Next" at bounding box center [552, 624] width 595 height 31
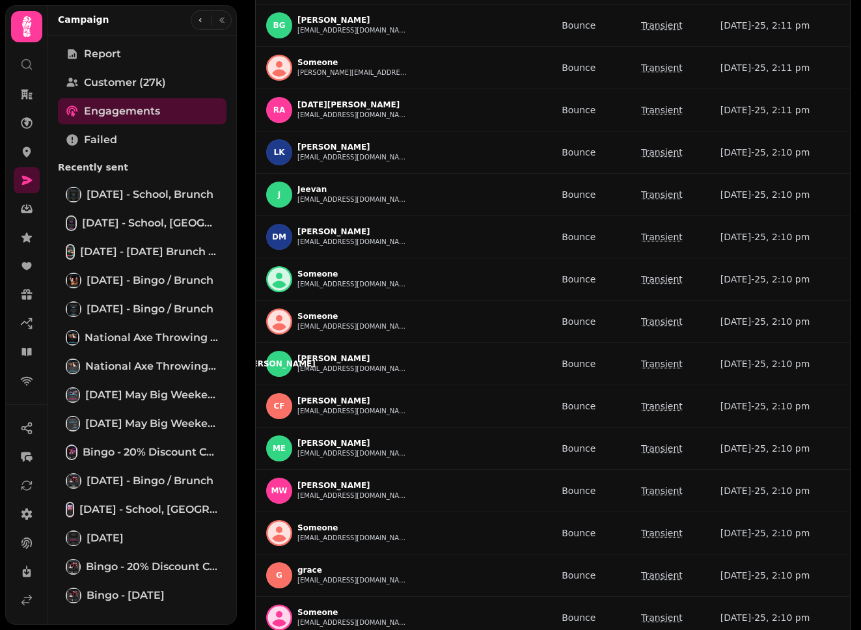
scroll to position [20661, 0]
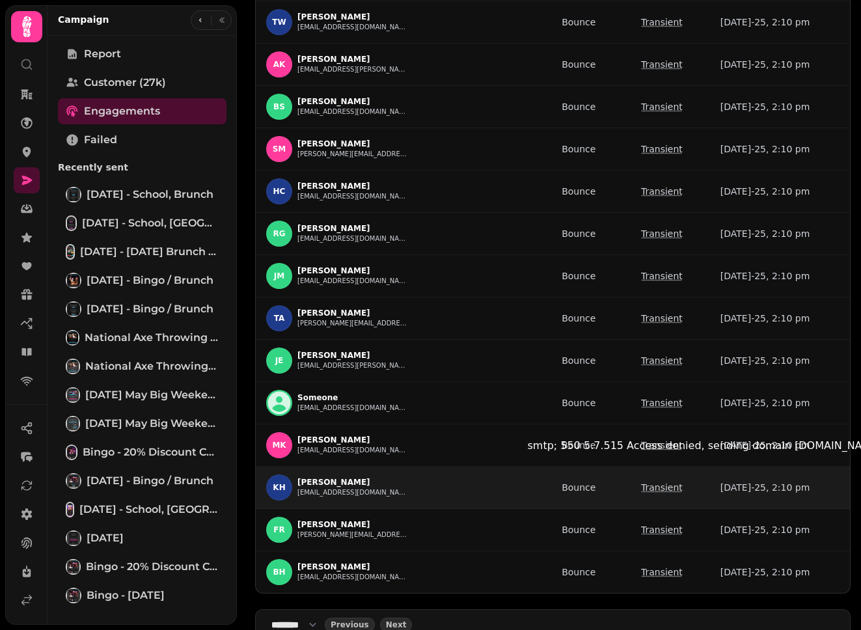
click at [641, 481] on p "Transient" at bounding box center [662, 487] width 42 height 13
click at [710, 476] on td "13th Aug-25, 2:10 pm" at bounding box center [780, 488] width 140 height 42
